Goal: Check status: Check status

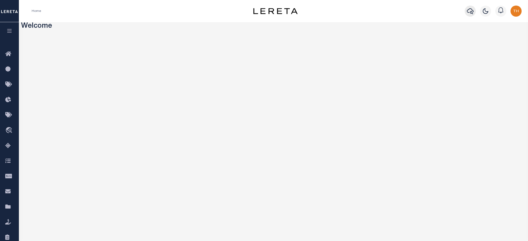
click at [469, 11] on icon "button" at bounding box center [470, 11] width 7 height 7
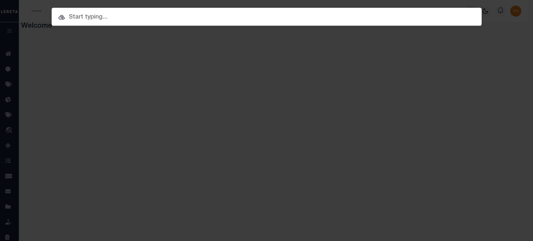
paste input "10020130"
type input "10020130"
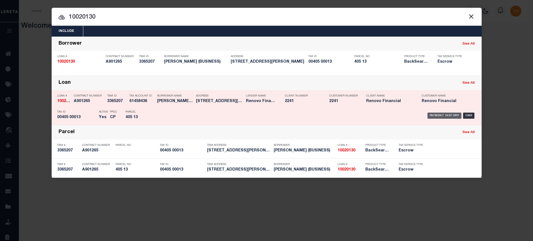
click at [448, 113] on div "Payment History" at bounding box center [445, 116] width 34 height 6
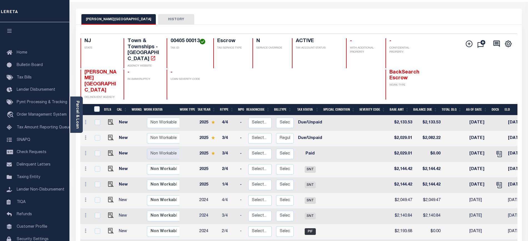
scroll to position [24, 0]
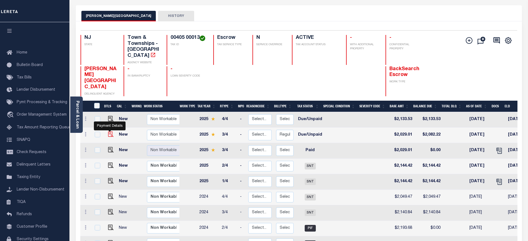
click at [108, 132] on img "" at bounding box center [111, 135] width 6 height 6
checkbox input "true"
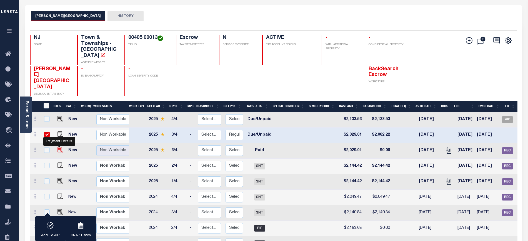
click at [61, 147] on img "" at bounding box center [60, 150] width 6 height 6
checkbox input "true"
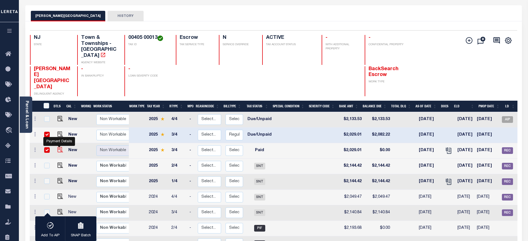
click at [58, 147] on img "" at bounding box center [60, 150] width 6 height 6
checkbox input "false"
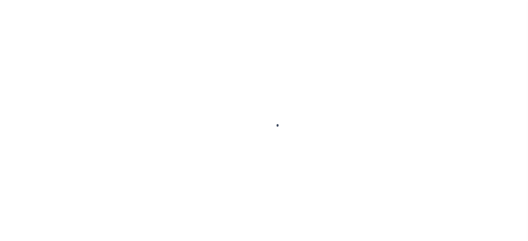
checkbox input "false"
type input "[DATE]"
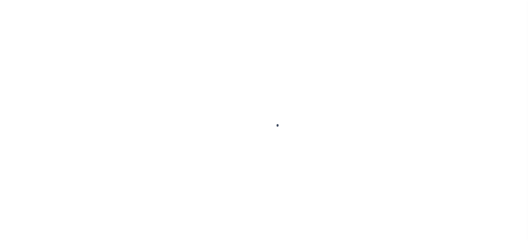
type input "[DATE]"
select select "DUE"
type input "$2,029.01"
type input "$53.21"
type input "$2,082.22"
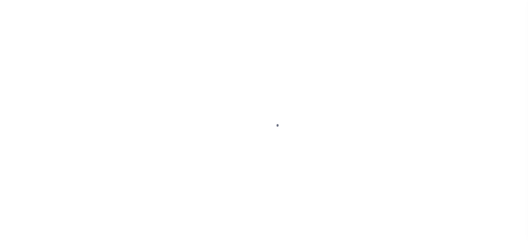
checkbox input "false"
type textarea "10/9/25 Payment remitted on 8/22/25 returned, resubmitted on 10/1/25 - Lereta r…"
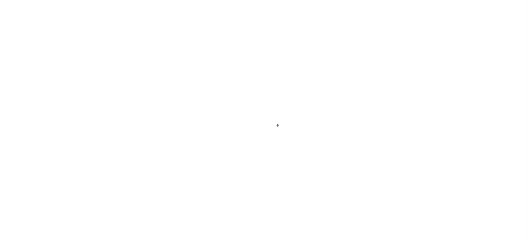
type input "00004040"
type input "[DATE]"
select select "PYD"
type input "$2,029.01"
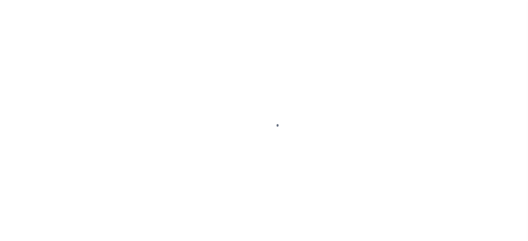
type input "$0"
checkbox input "false"
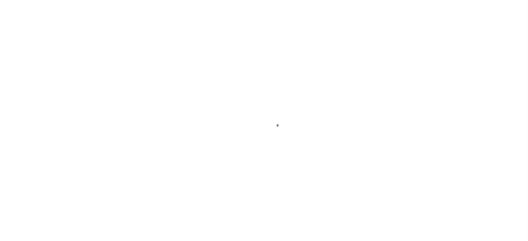
type textarea "10/9/25 Payment remitted on 8/22/25 returned, resubmitted on 10/1/25 - Lereta r…"
type input "00004040"
type input "10/09/2025"
select select "PYD"
type input "$2,029.01"
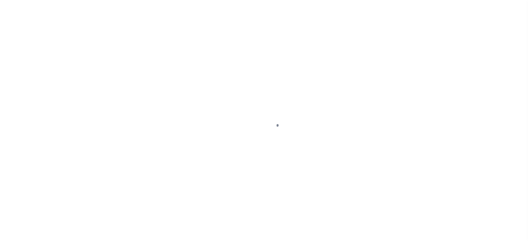
type input "$2,029.01"
type input "$0"
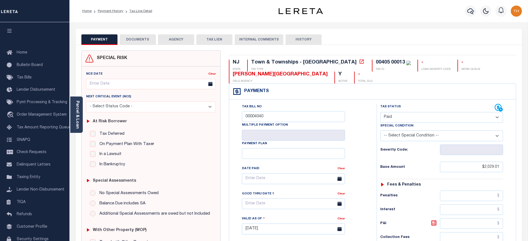
click at [497, 104] on div at bounding box center [499, 105] width 4 height 2
click at [502, 111] on icon at bounding box center [501, 109] width 4 height 4
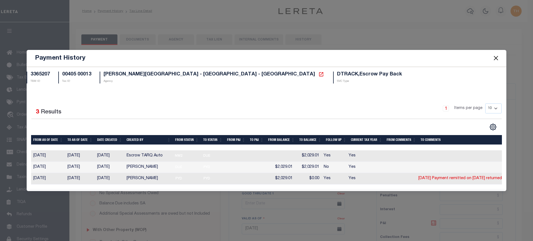
click at [496, 59] on button "Close" at bounding box center [496, 58] width 7 height 7
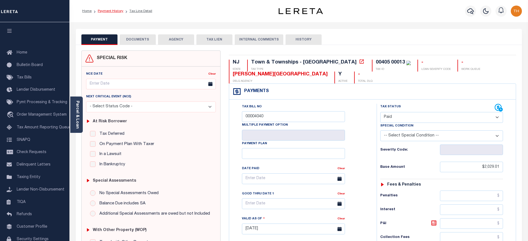
click at [116, 9] on link "Payment History" at bounding box center [111, 10] width 26 height 3
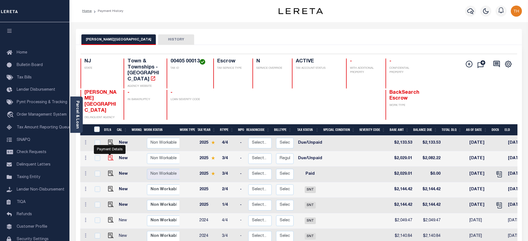
click at [111, 155] on img "" at bounding box center [111, 158] width 6 height 6
checkbox input "true"
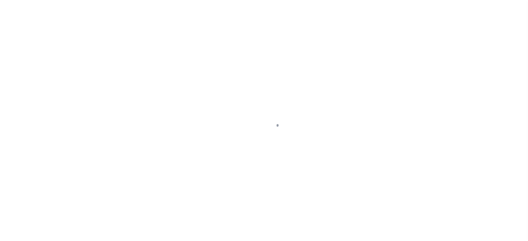
select select "DUE"
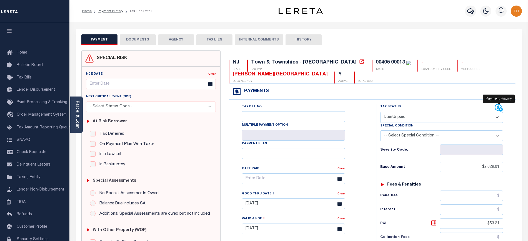
click at [499, 108] on icon at bounding box center [498, 107] width 7 height 7
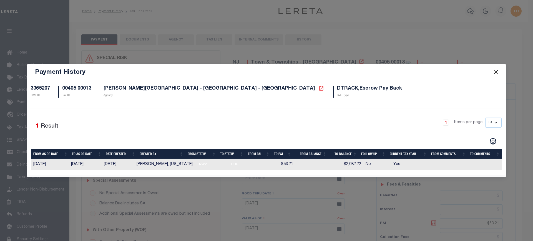
click at [494, 71] on button "Close" at bounding box center [496, 72] width 7 height 7
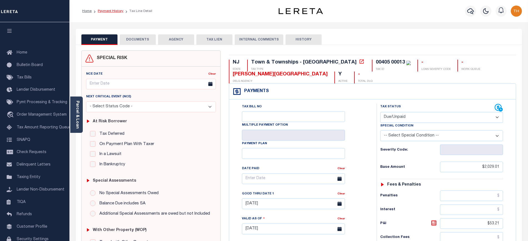
click at [109, 11] on link "Payment History" at bounding box center [111, 10] width 26 height 3
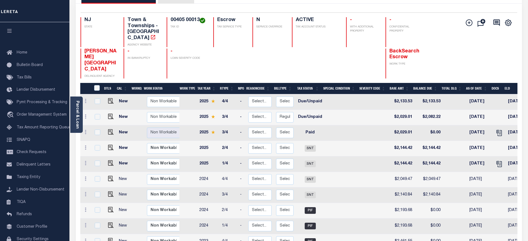
scroll to position [42, 0]
